Goal: Task Accomplishment & Management: Use online tool/utility

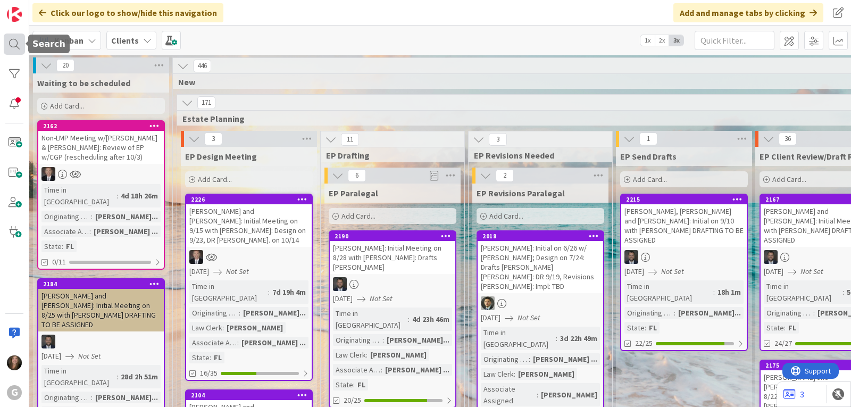
click at [14, 43] on div at bounding box center [14, 43] width 21 height 21
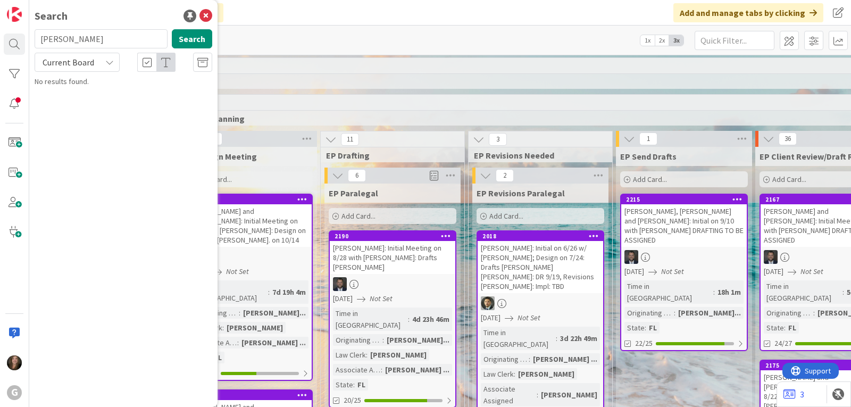
type input "dwight"
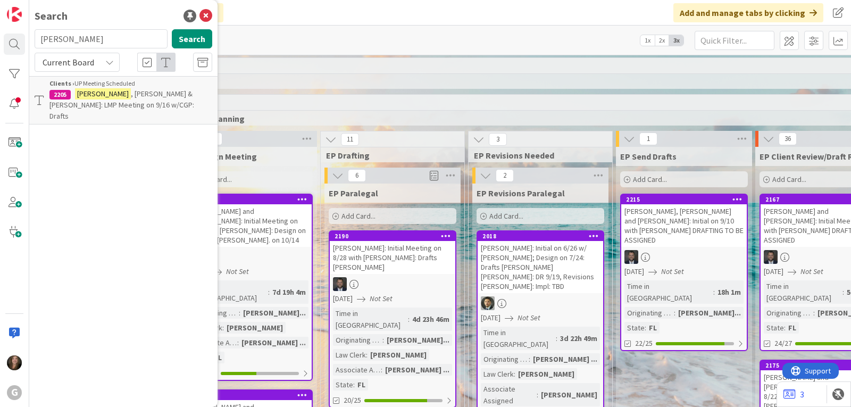
click at [124, 96] on span ", William & Ruth: LMP Meeting on 9/16 w/CGP: Drafts" at bounding box center [121, 105] width 145 height 32
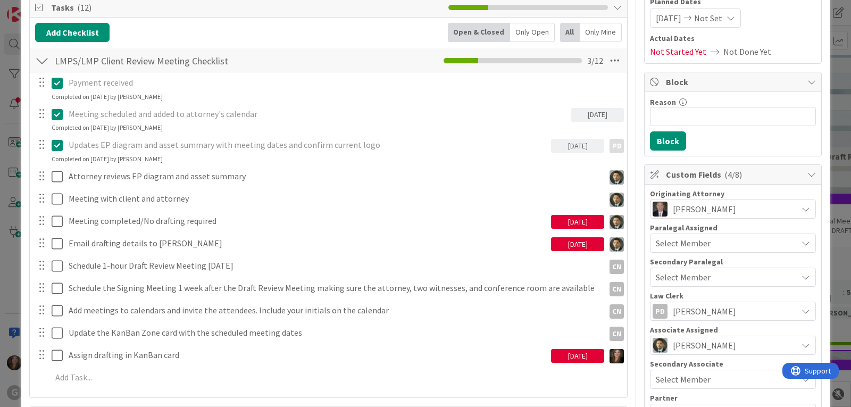
scroll to position [159, 0]
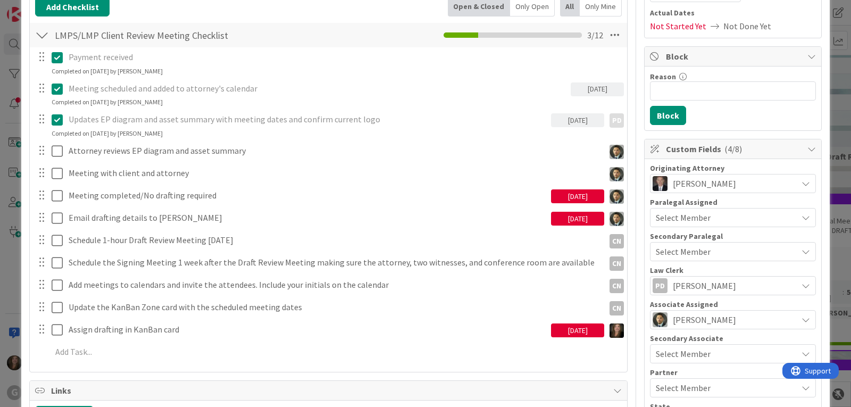
click at [581, 198] on div "09/19/2025" at bounding box center [577, 196] width 53 height 14
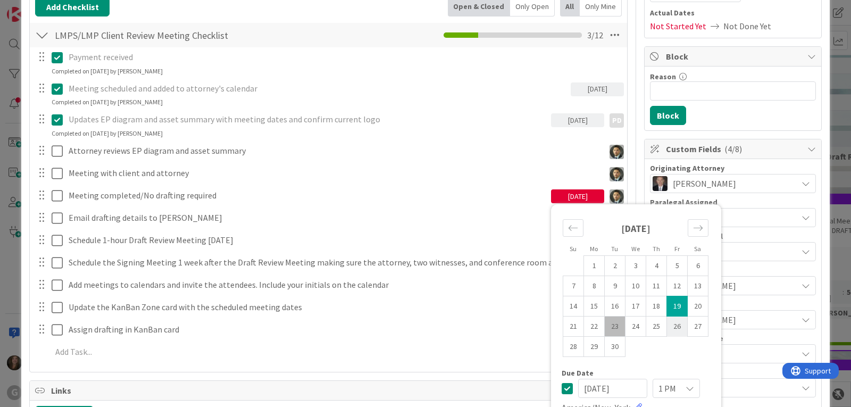
click at [667, 319] on td "26" at bounding box center [677, 326] width 21 height 20
type input "09/26/2025"
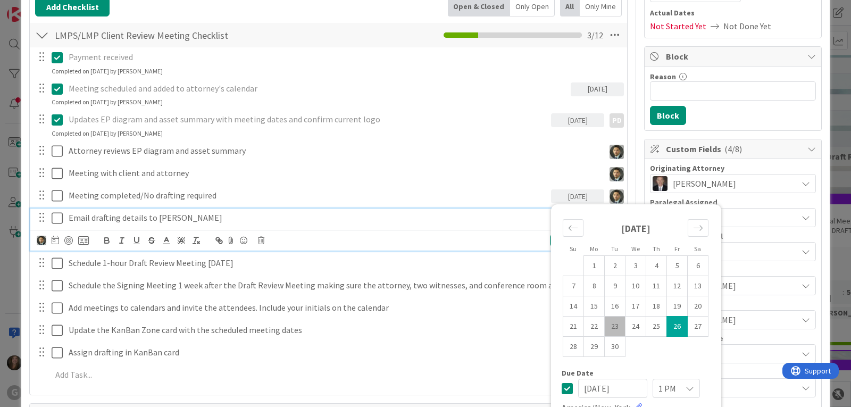
click at [481, 220] on p "Email drafting details to Shari" at bounding box center [308, 218] width 478 height 12
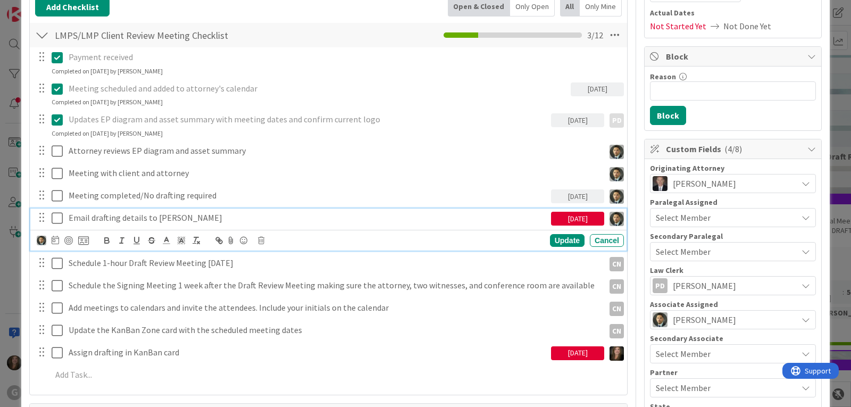
click at [552, 219] on div "09/19/2025" at bounding box center [577, 219] width 53 height 14
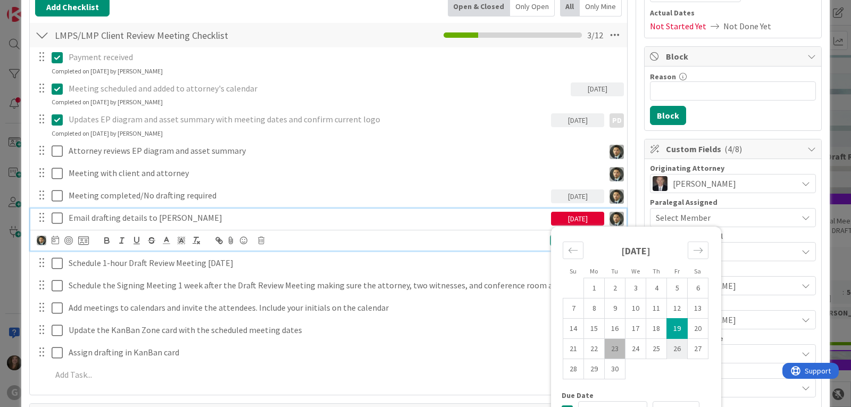
click at [668, 349] on td "26" at bounding box center [677, 349] width 21 height 20
type input "09/26/2025"
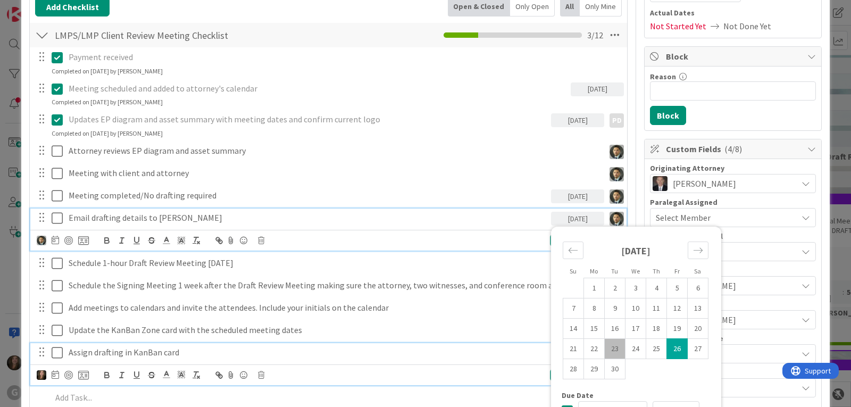
click at [162, 348] on p "Assign drafting in KanBan card" at bounding box center [308, 352] width 478 height 12
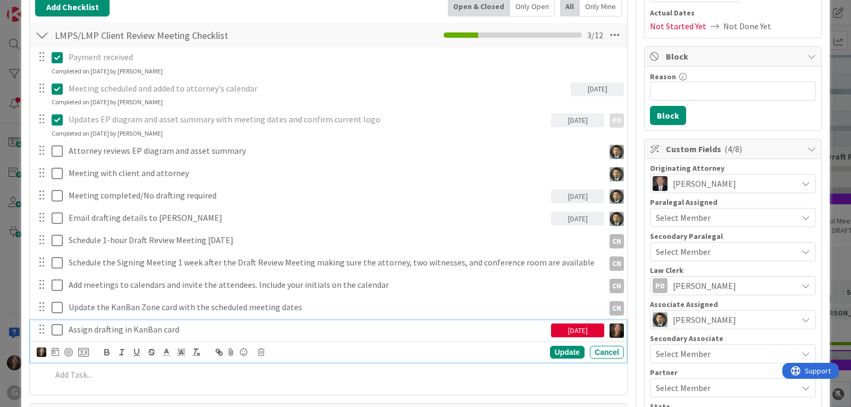
scroll to position [137, 0]
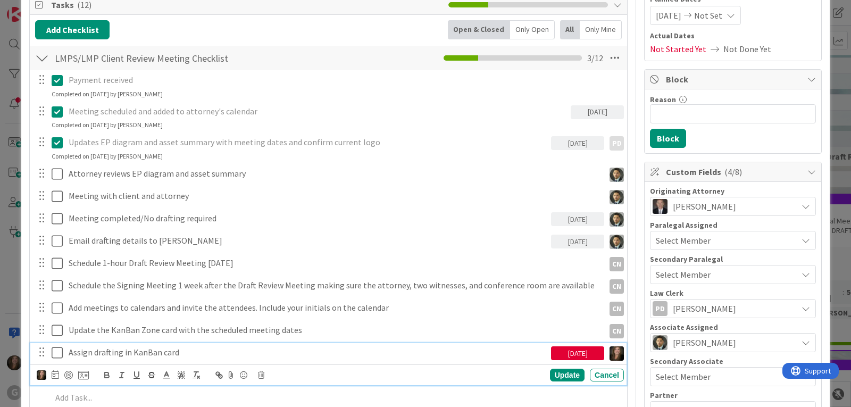
click at [582, 355] on div "09/19/2025" at bounding box center [577, 353] width 53 height 14
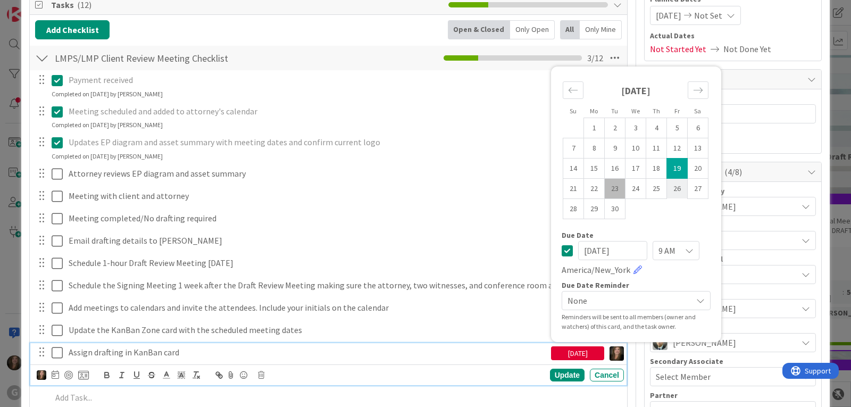
click at [667, 182] on td "26" at bounding box center [677, 188] width 21 height 20
type input "09/26/2025"
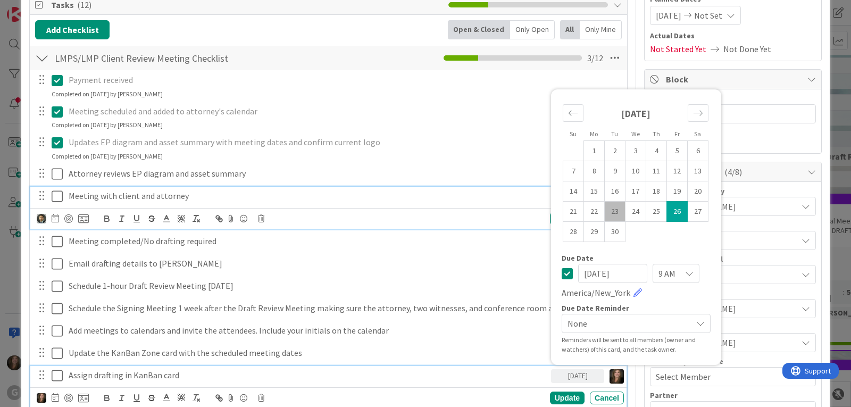
click at [454, 199] on p "Meeting with client and attorney" at bounding box center [334, 196] width 531 height 12
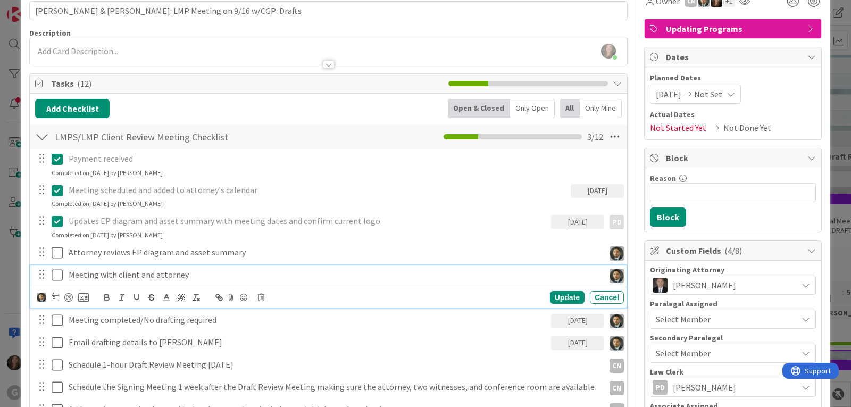
scroll to position [0, 0]
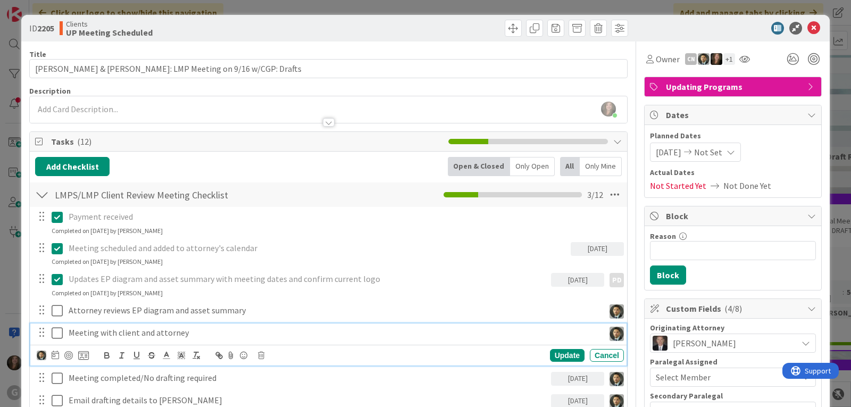
click at [806, 20] on div "ID 2205 Clients UP Meeting Scheduled" at bounding box center [425, 28] width 808 height 27
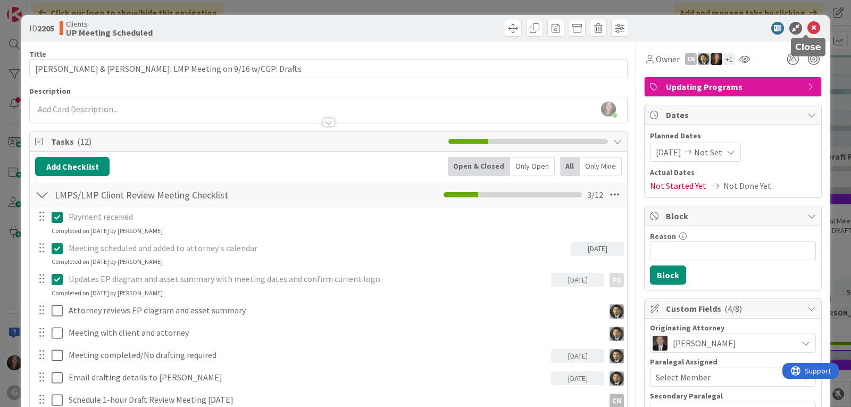
click at [807, 28] on icon at bounding box center [813, 28] width 13 height 13
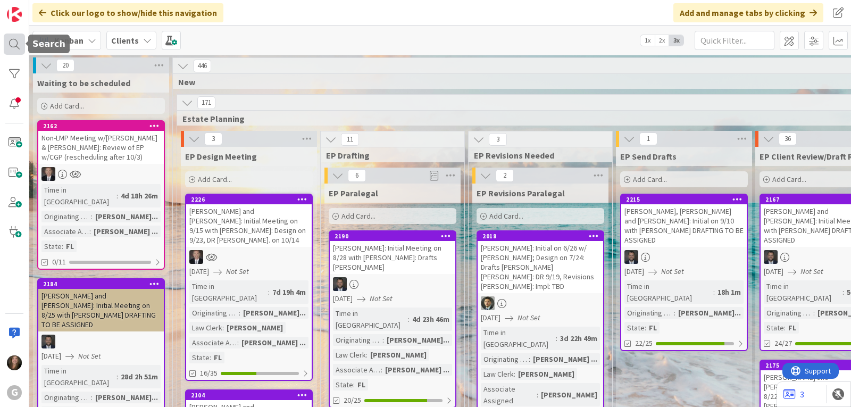
click at [6, 49] on div at bounding box center [14, 43] width 21 height 21
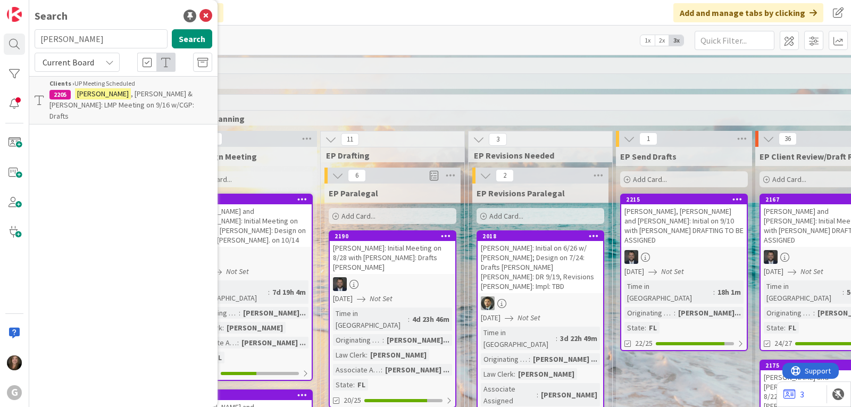
drag, startPoint x: 88, startPoint y: 41, endPoint x: 40, endPoint y: 40, distance: 47.9
click at [40, 40] on input "dwight" at bounding box center [101, 38] width 133 height 19
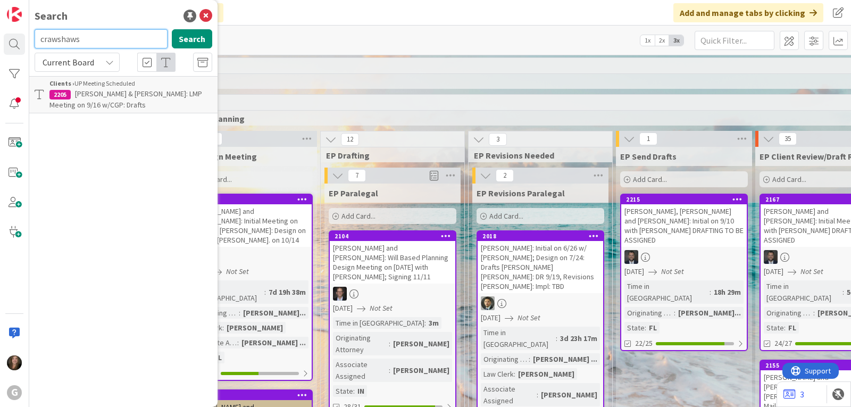
type input "crawshaws"
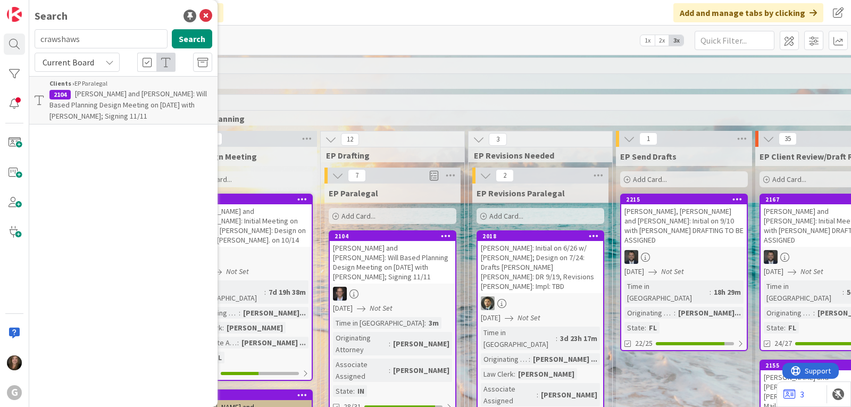
click at [115, 104] on span "Crawshaw, Michael and Betsy: Will Based Planning Design Meeting on 9/23/25 with…" at bounding box center [127, 105] width 157 height 32
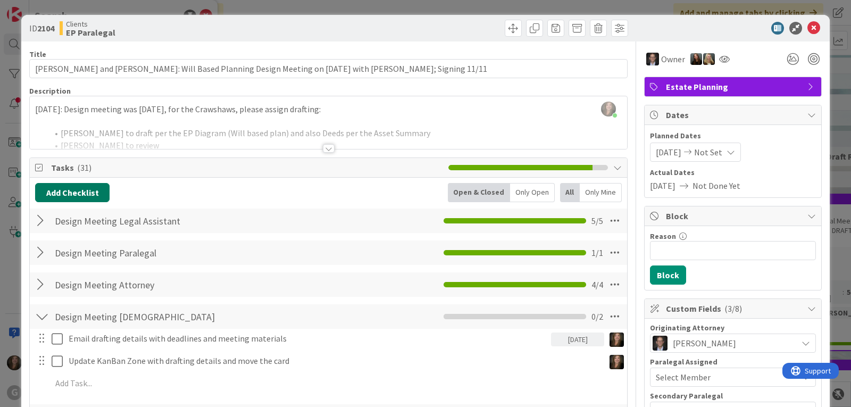
click at [89, 195] on button "Add Checklist" at bounding box center [72, 192] width 74 height 19
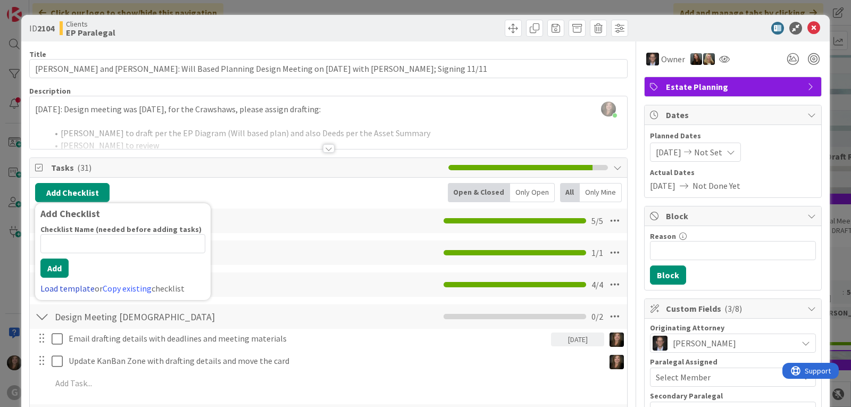
click at [60, 289] on link "Load template" at bounding box center [67, 288] width 54 height 11
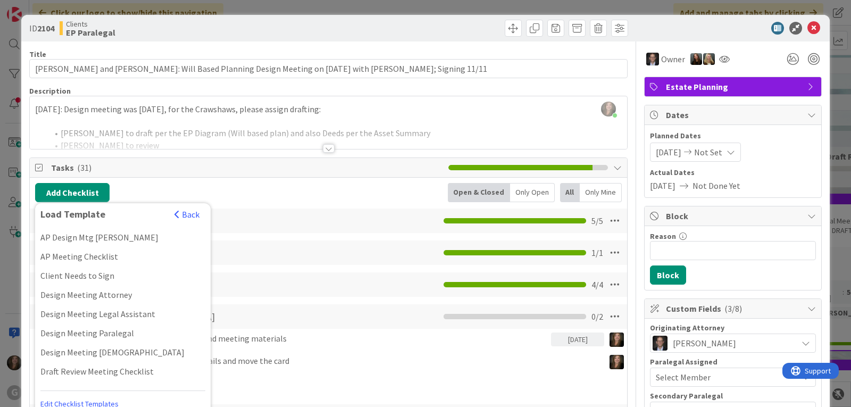
scroll to position [159, 0]
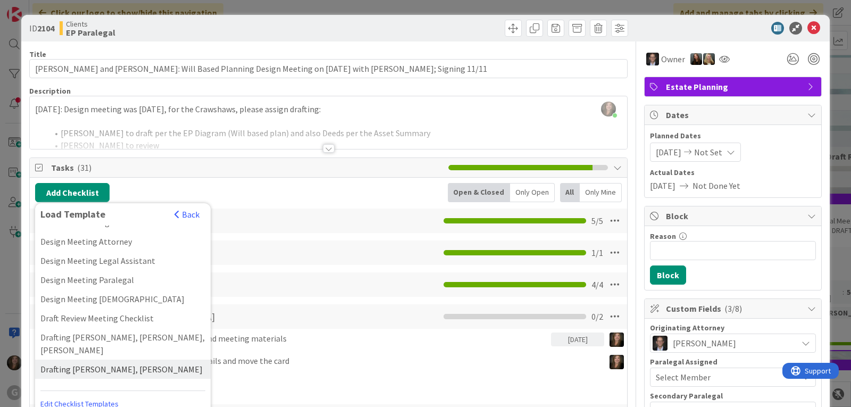
click at [65, 359] on div "Drafting Amanda, Joel" at bounding box center [122, 368] width 175 height 19
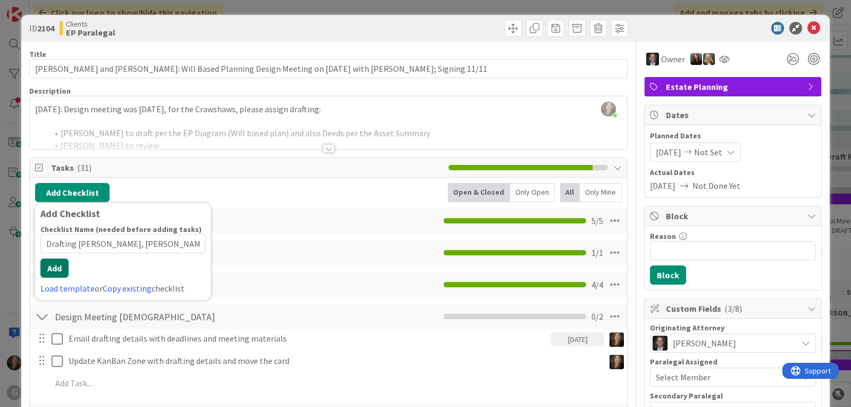
click at [54, 276] on button "Add" at bounding box center [54, 267] width 28 height 19
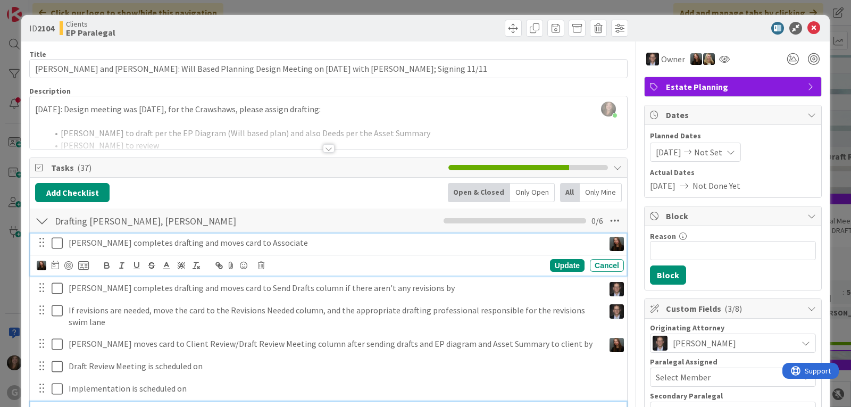
click at [112, 244] on p "Amanda completes drafting and moves card to Associate" at bounding box center [334, 243] width 531 height 12
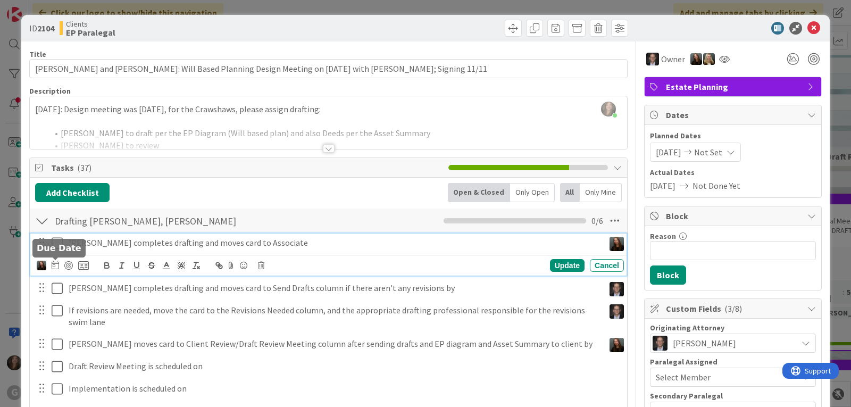
click at [54, 267] on icon at bounding box center [55, 264] width 7 height 9
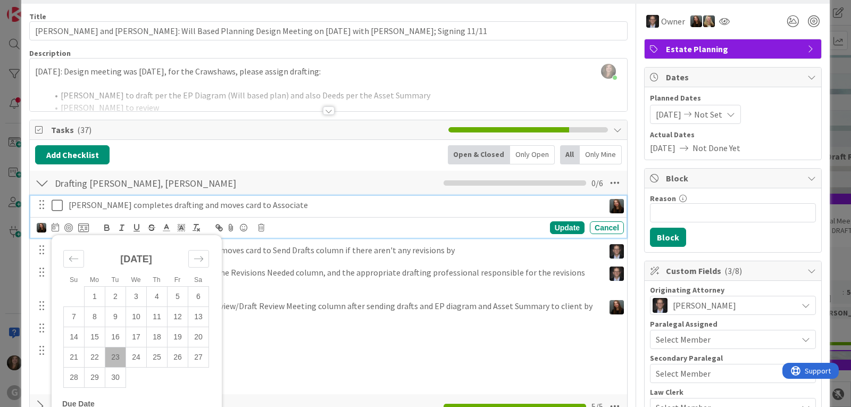
scroll to position [53, 0]
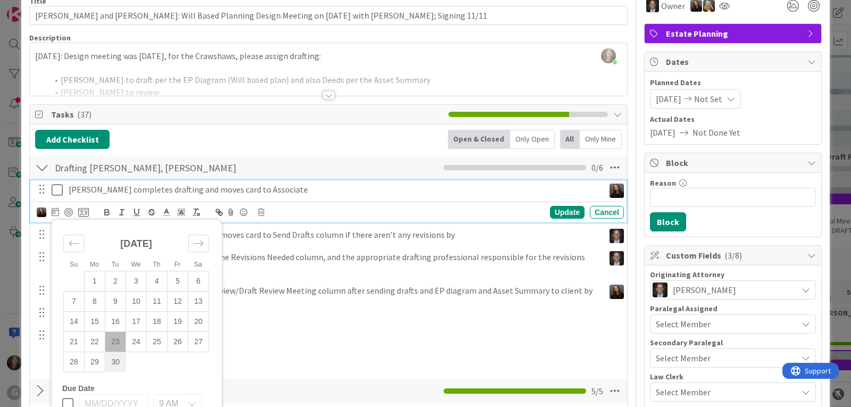
click at [111, 358] on td "30" at bounding box center [115, 361] width 21 height 20
type input "09/30/2025"
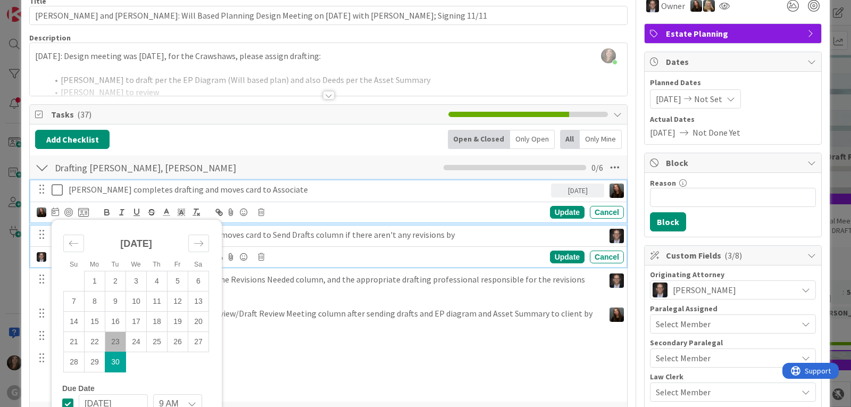
click at [280, 237] on p "Joel completes drafting and moves card to Send Drafts column if there aren't an…" at bounding box center [334, 235] width 531 height 12
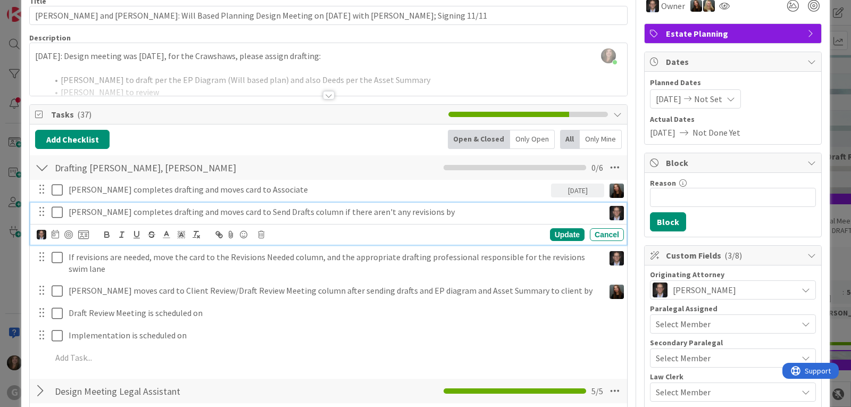
scroll to position [30, 0]
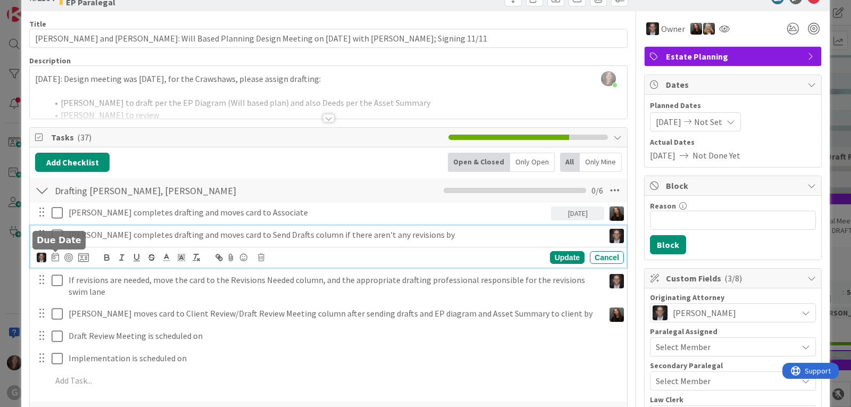
click at [56, 256] on icon at bounding box center [55, 257] width 7 height 9
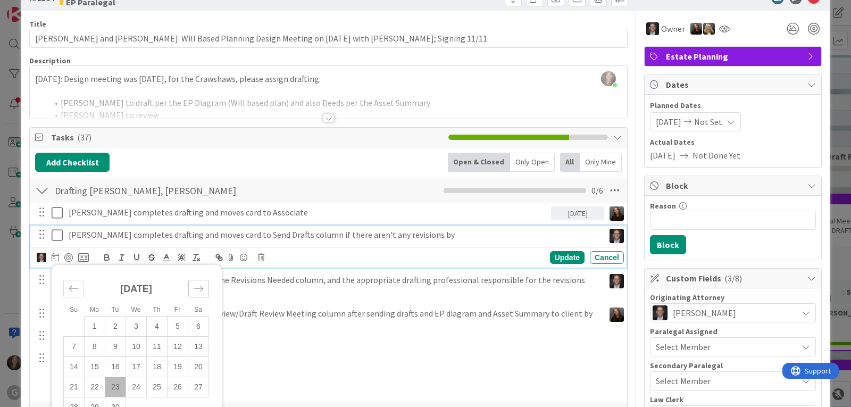
click at [192, 290] on div "Move forward to switch to the next month." at bounding box center [198, 289] width 21 height 18
click at [110, 352] on td "7" at bounding box center [115, 346] width 21 height 20
type input "10/07/2025"
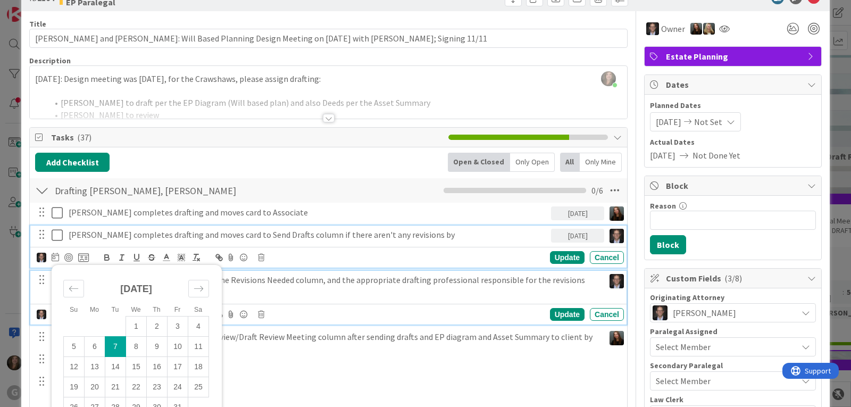
click at [305, 279] on p "If revisions are needed, move the card to the Revisions Needed column, and the …" at bounding box center [334, 286] width 531 height 24
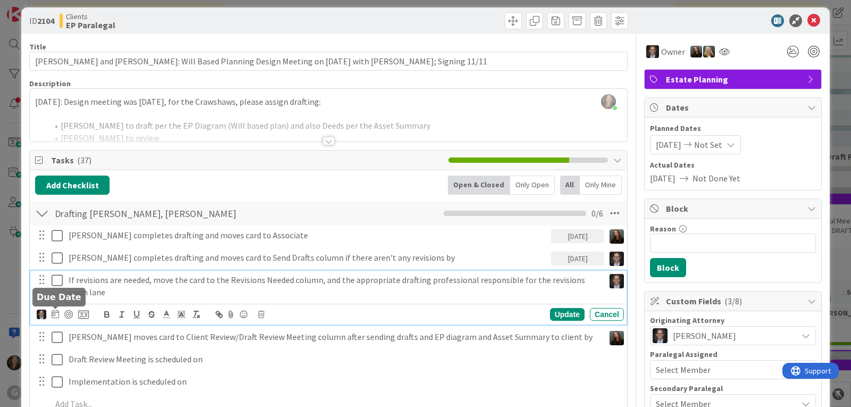
click at [53, 316] on icon at bounding box center [55, 313] width 7 height 9
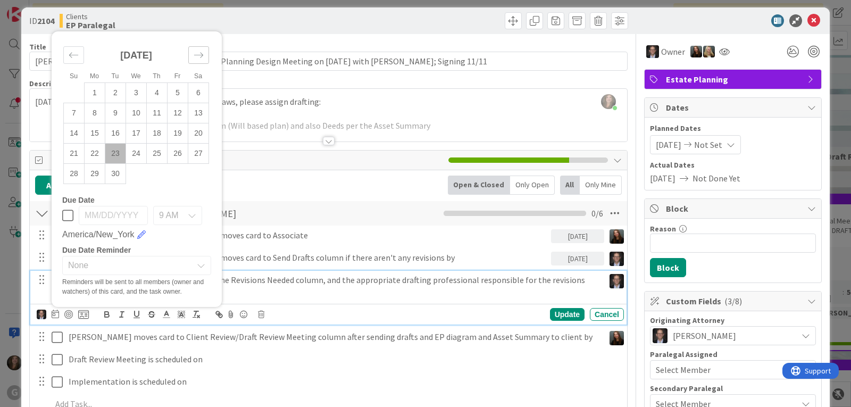
click at [199, 50] on icon "Move forward to switch to the next month." at bounding box center [199, 55] width 10 height 10
click at [118, 113] on td "7" at bounding box center [115, 113] width 21 height 20
type input "10/07/2025"
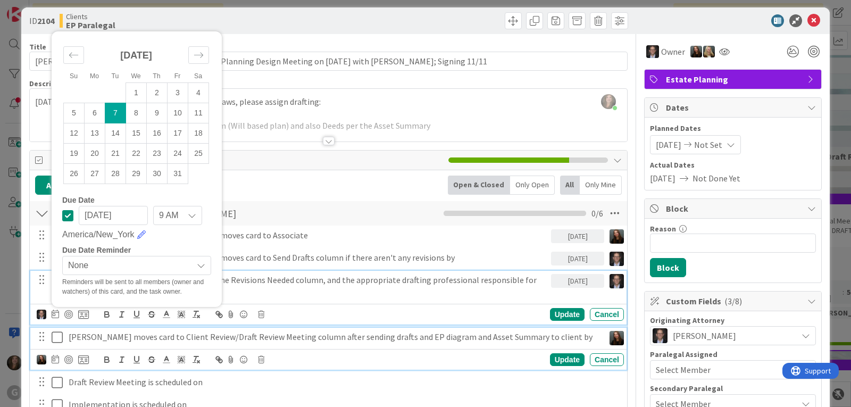
click at [116, 342] on p "Amanda moves card to Client Review/Draft Review Meeting column after sending dr…" at bounding box center [334, 337] width 531 height 12
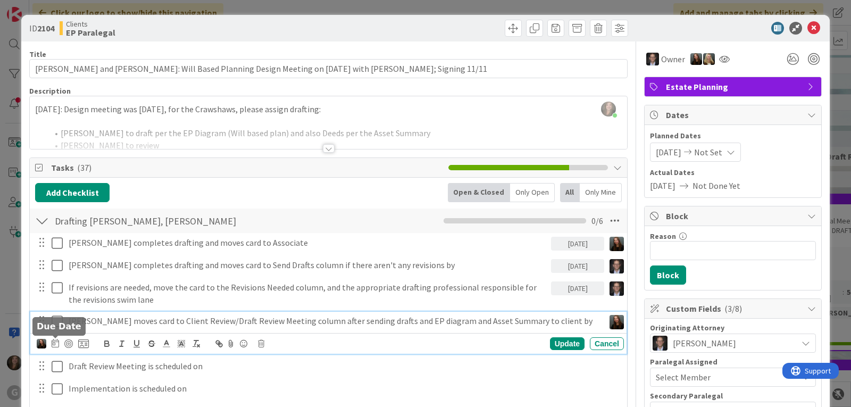
click at [54, 343] on icon at bounding box center [55, 343] width 7 height 9
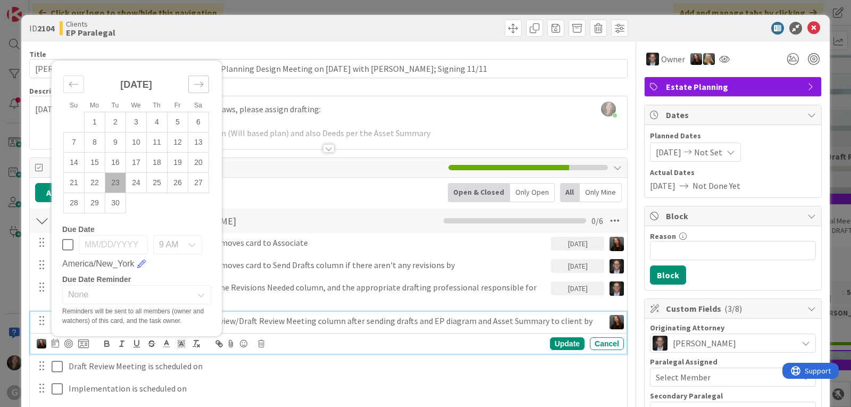
click at [200, 81] on icon "Move forward to switch to the next month." at bounding box center [199, 84] width 10 height 10
click at [117, 142] on td "7" at bounding box center [115, 142] width 21 height 20
type input "10/07/2025"
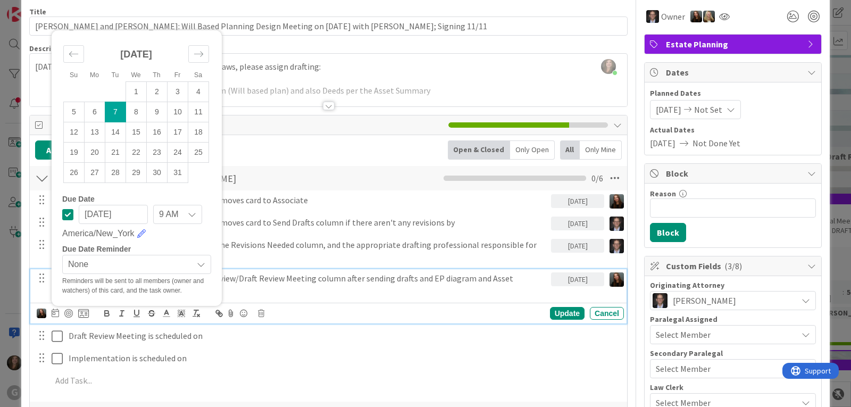
scroll to position [53, 0]
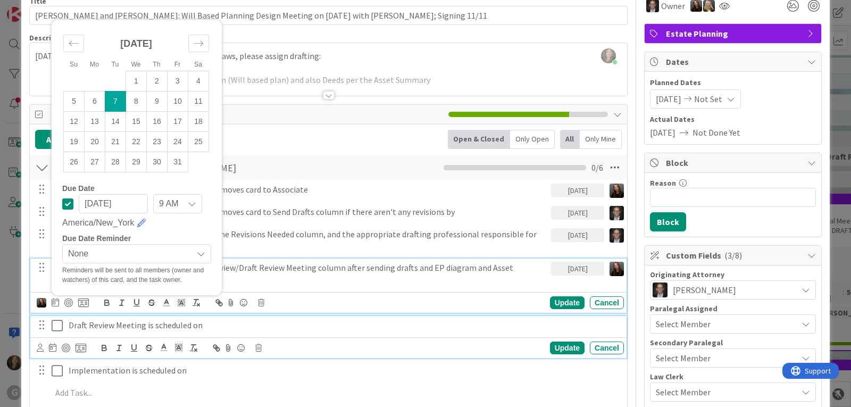
click at [198, 329] on p "Draft Review Meeting is scheduled on" at bounding box center [344, 325] width 551 height 12
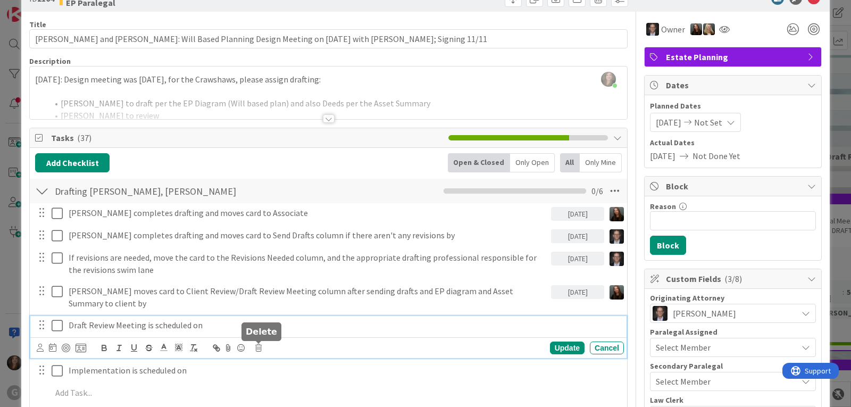
click at [257, 344] on icon at bounding box center [258, 347] width 6 height 7
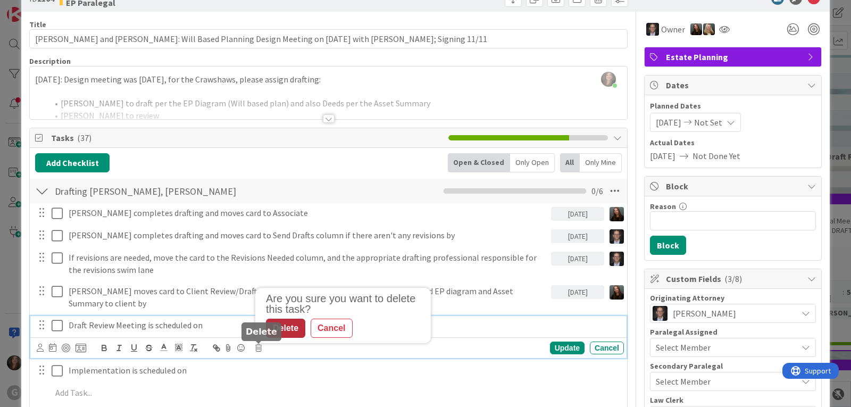
click at [284, 327] on div "Delete" at bounding box center [285, 327] width 39 height 19
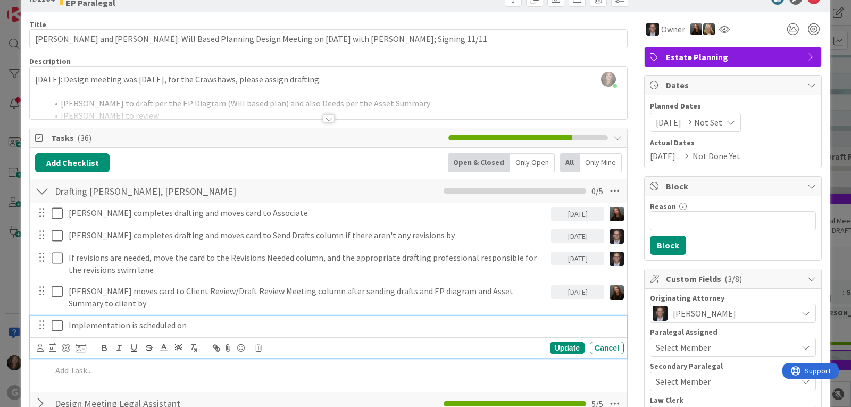
click at [162, 325] on p "Implementation is scheduled on" at bounding box center [344, 325] width 551 height 12
click at [203, 324] on p "Implementation is scheduled on" at bounding box center [344, 325] width 551 height 12
click at [53, 347] on icon at bounding box center [52, 347] width 7 height 9
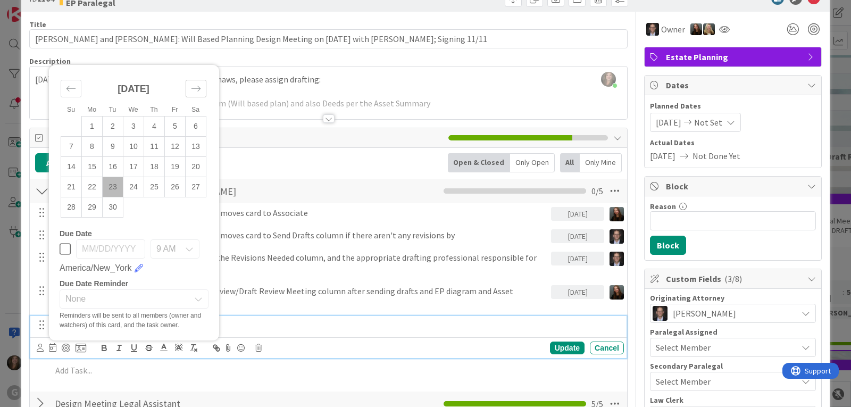
click at [191, 85] on icon "Move forward to switch to the next month." at bounding box center [196, 88] width 10 height 10
click at [111, 143] on td "11" at bounding box center [113, 146] width 21 height 20
type input "11/11/2025"
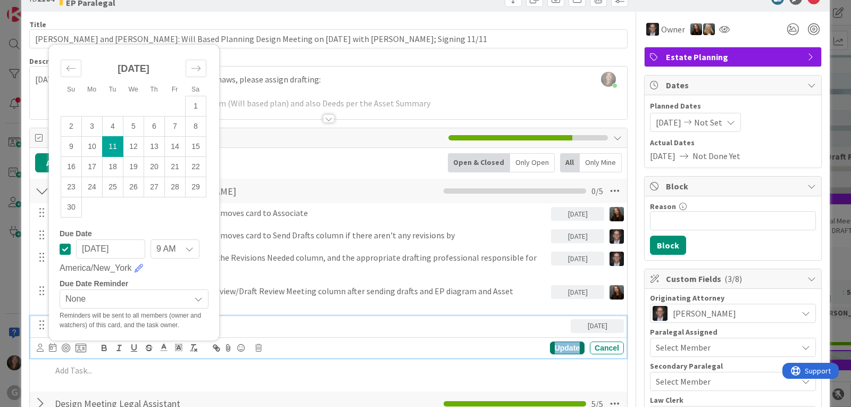
click at [559, 349] on div "Update" at bounding box center [567, 347] width 35 height 13
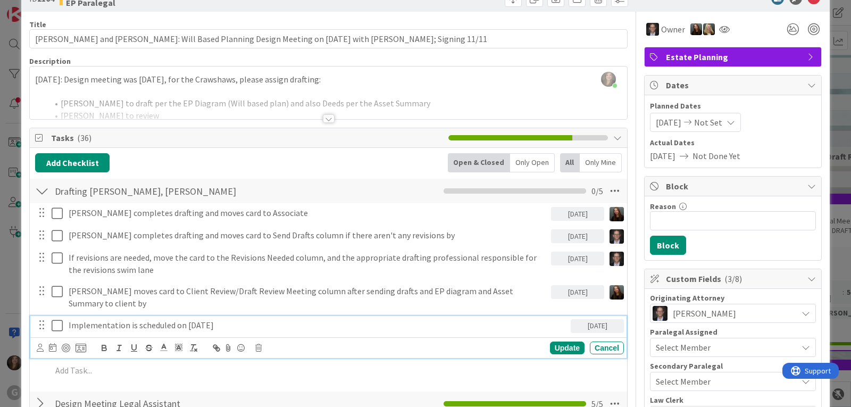
click at [54, 327] on icon at bounding box center [57, 325] width 11 height 13
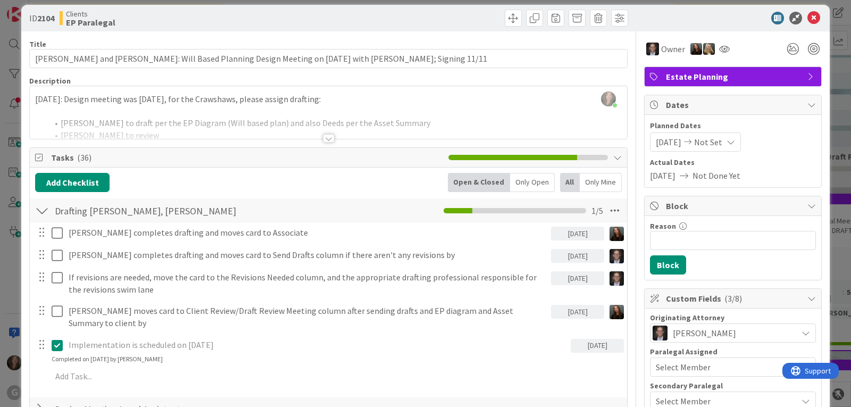
scroll to position [0, 0]
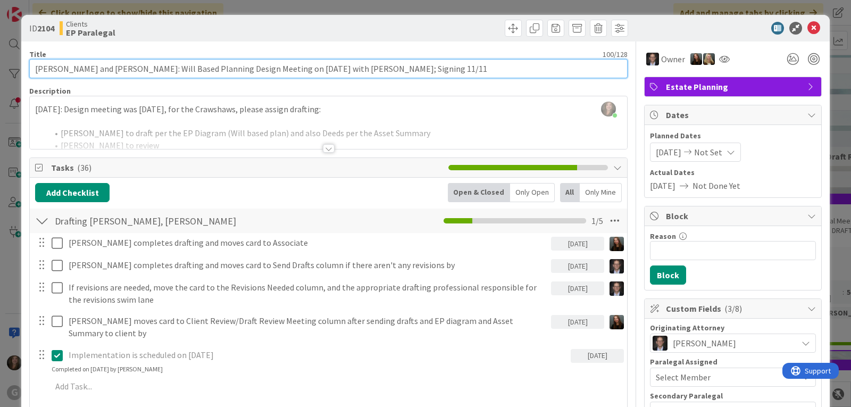
click at [346, 70] on input "Crawshaw, Michael and Betsy: Will Based Planning Design Meeting on 9/23/25 with…" at bounding box center [328, 68] width 598 height 19
type input "Crawshaw, Michael and Betsy: Will Based Planning Design Meeting on 9/23/25 with…"
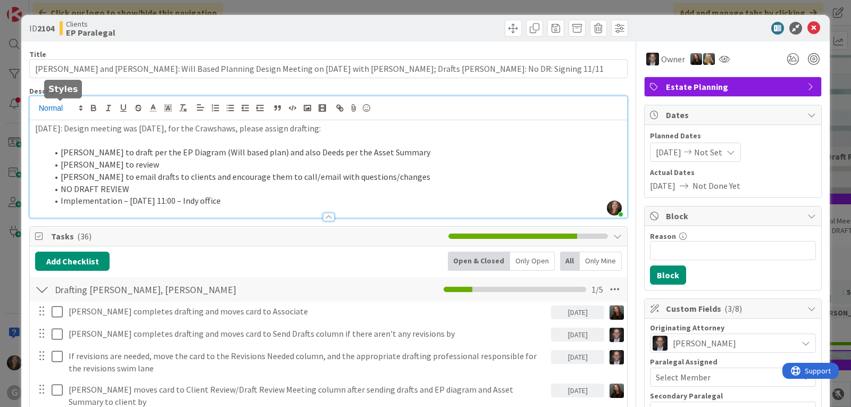
click at [35, 110] on div "Shari Brousseau joined 4 m ago 9.23.2025: Design meeting was today, for the Cra…" at bounding box center [328, 156] width 597 height 121
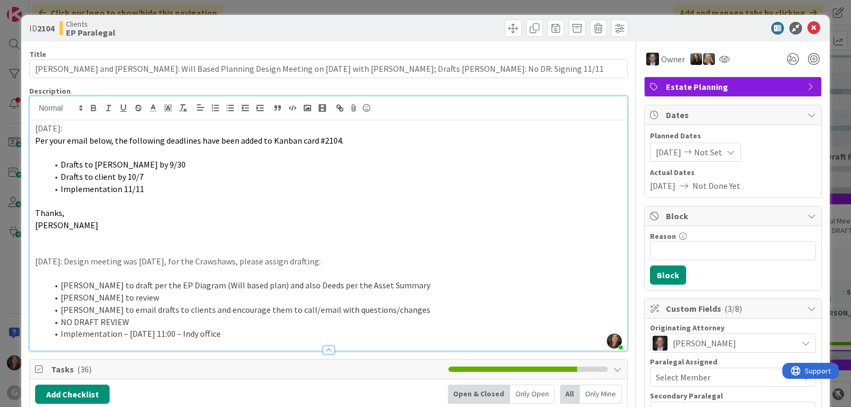
click at [39, 246] on p at bounding box center [328, 249] width 586 height 12
